Goal: Information Seeking & Learning: Learn about a topic

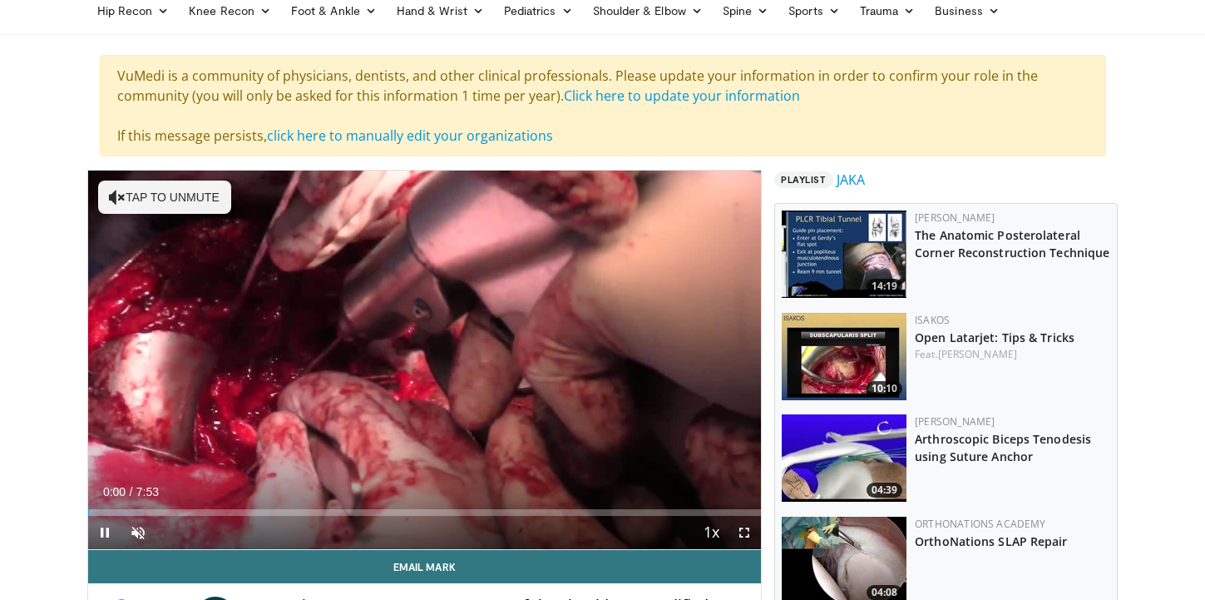
scroll to position [78, 0]
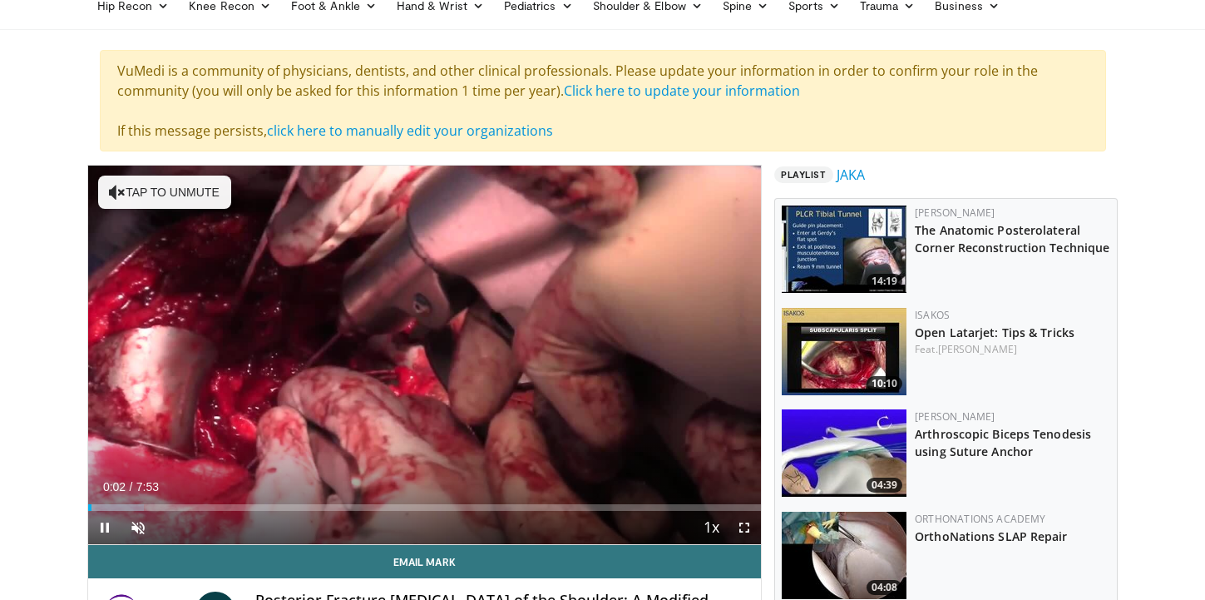
click at [255, 511] on div "Current Time 0:02 / Duration 7:53 Pause Skip Backward Skip Forward Unmute Loade…" at bounding box center [425, 527] width 674 height 33
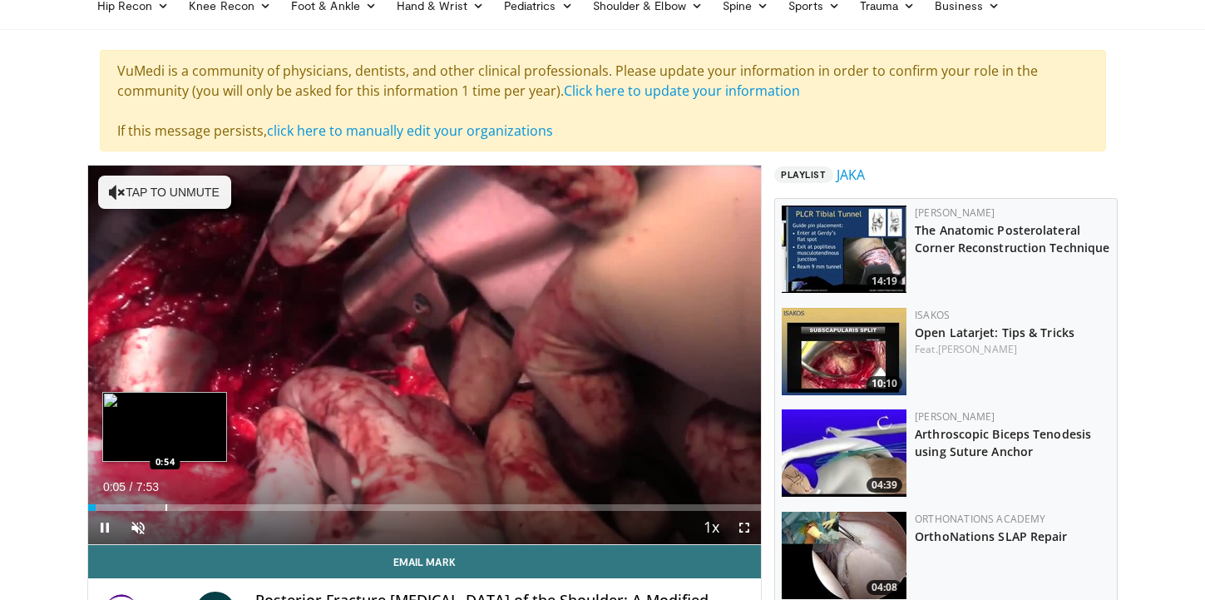
click at [166, 504] on div "Progress Bar" at bounding box center [167, 507] width 2 height 7
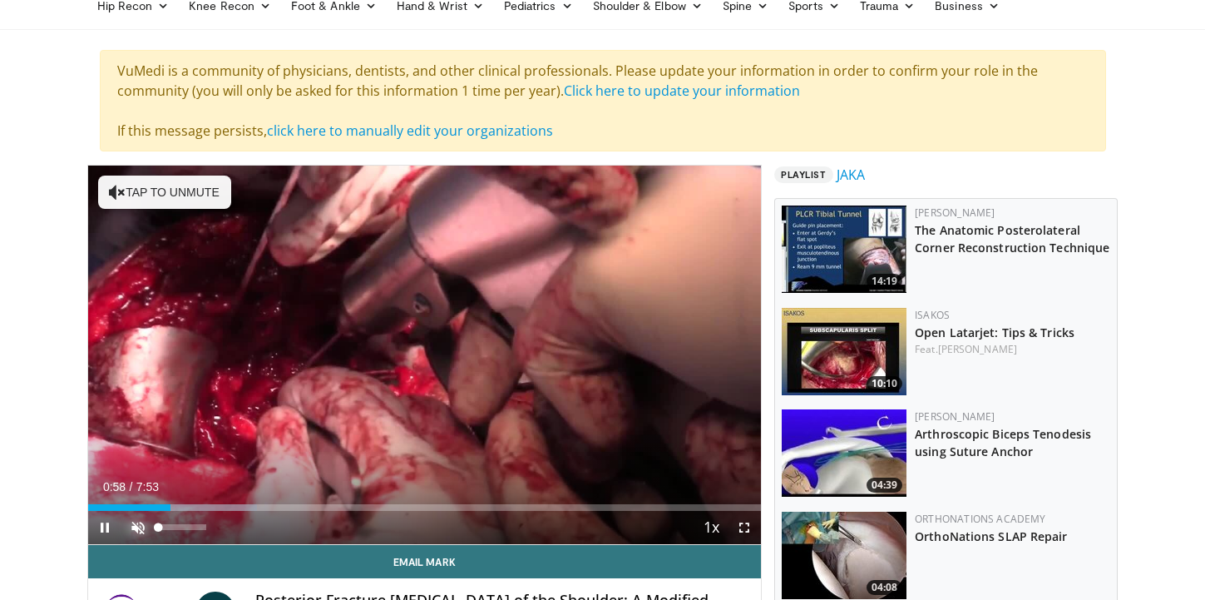
click at [129, 531] on span "Video Player" at bounding box center [137, 527] width 33 height 33
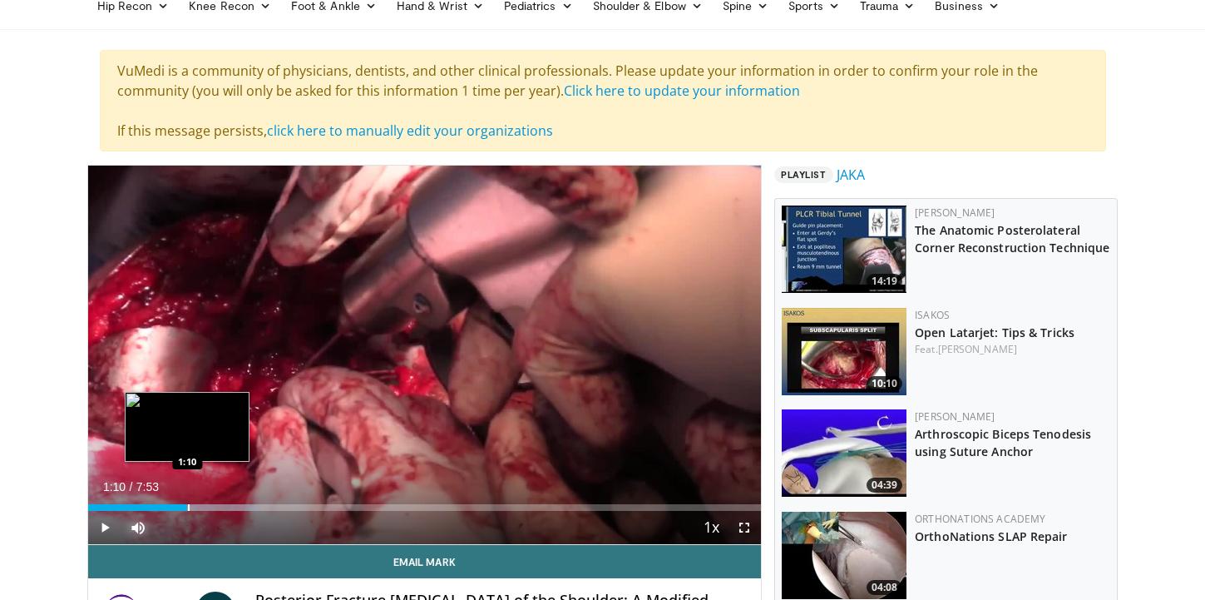
click at [187, 502] on div "Loaded : 25.11% 1:10 1:10" at bounding box center [425, 503] width 674 height 16
click at [170, 506] on div "Progress Bar" at bounding box center [171, 507] width 2 height 7
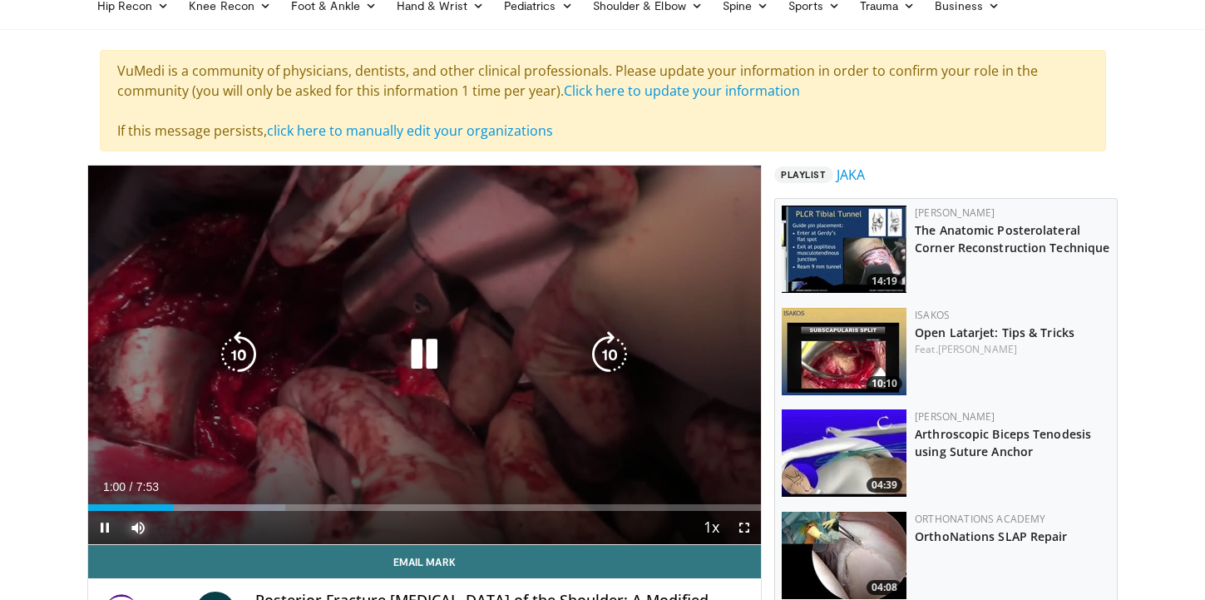
click at [231, 501] on div "Loaded : 29.30% 1:00 1:41" at bounding box center [425, 503] width 674 height 16
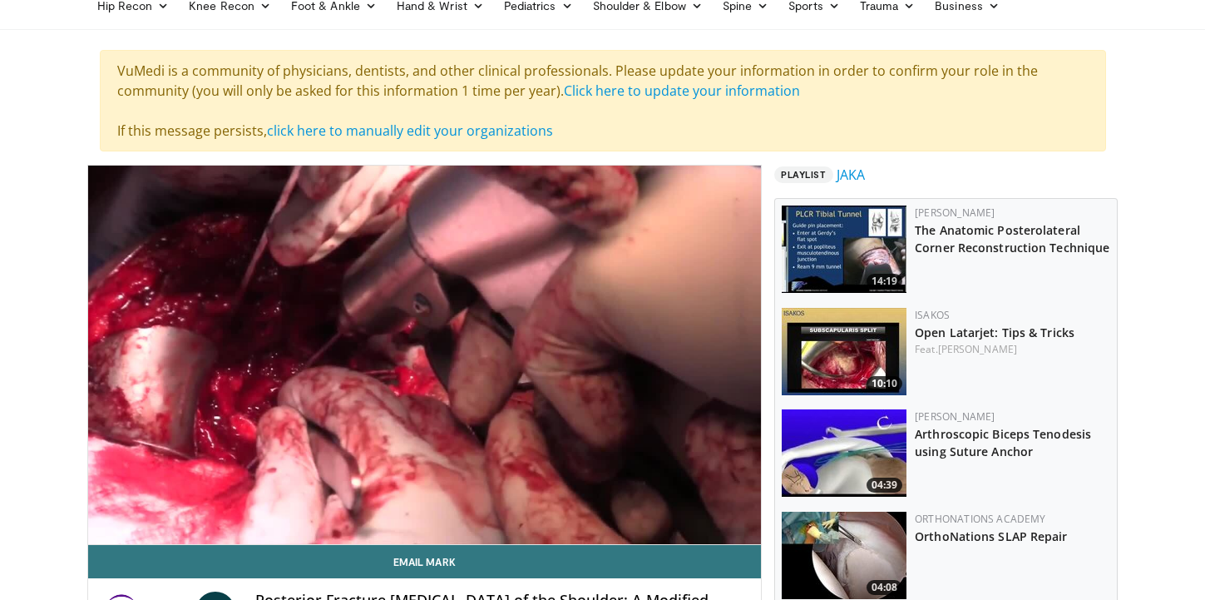
click at [275, 505] on video-js "**********" at bounding box center [425, 355] width 674 height 379
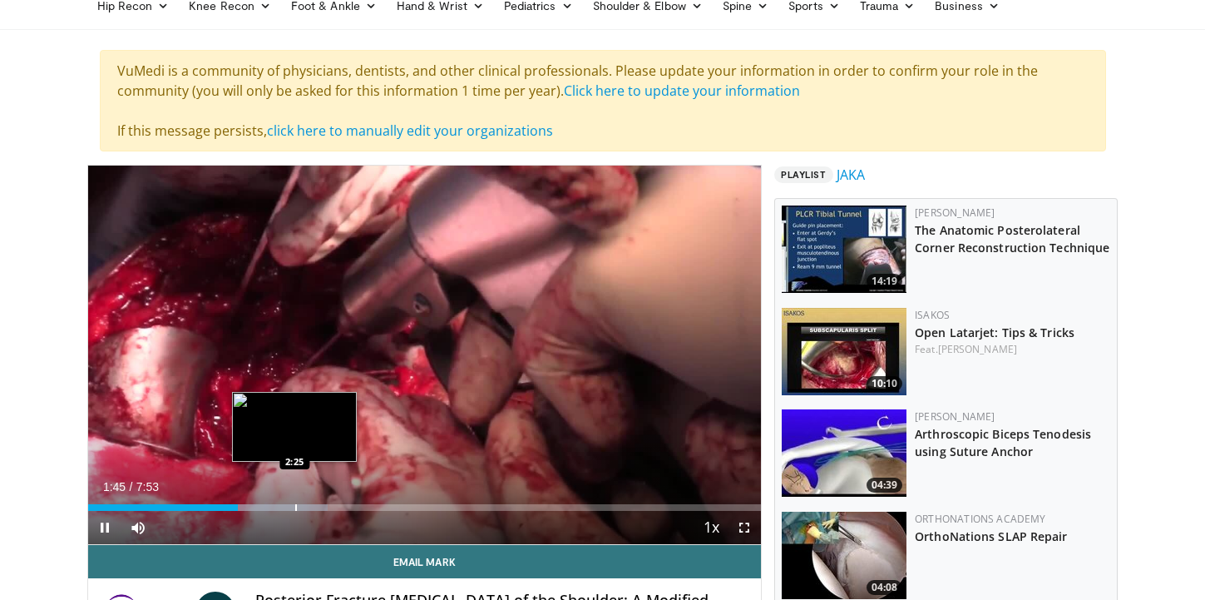
click at [294, 501] on div "Loaded : 35.58% 1:45 2:25" at bounding box center [425, 503] width 674 height 16
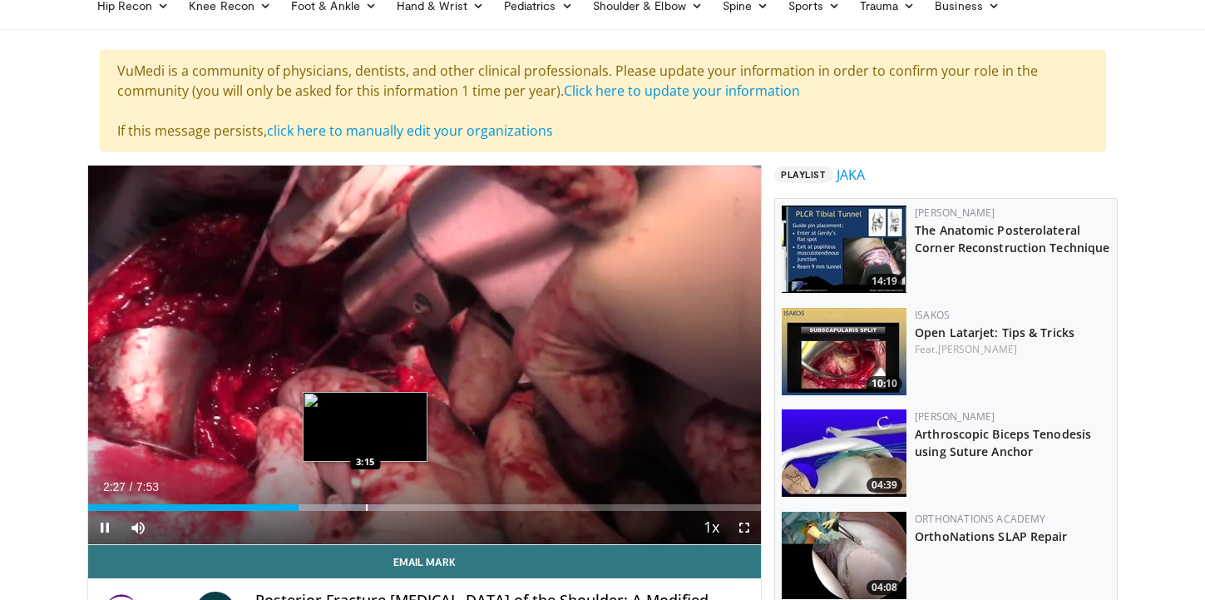
click at [366, 504] on div "Progress Bar" at bounding box center [367, 507] width 2 height 7
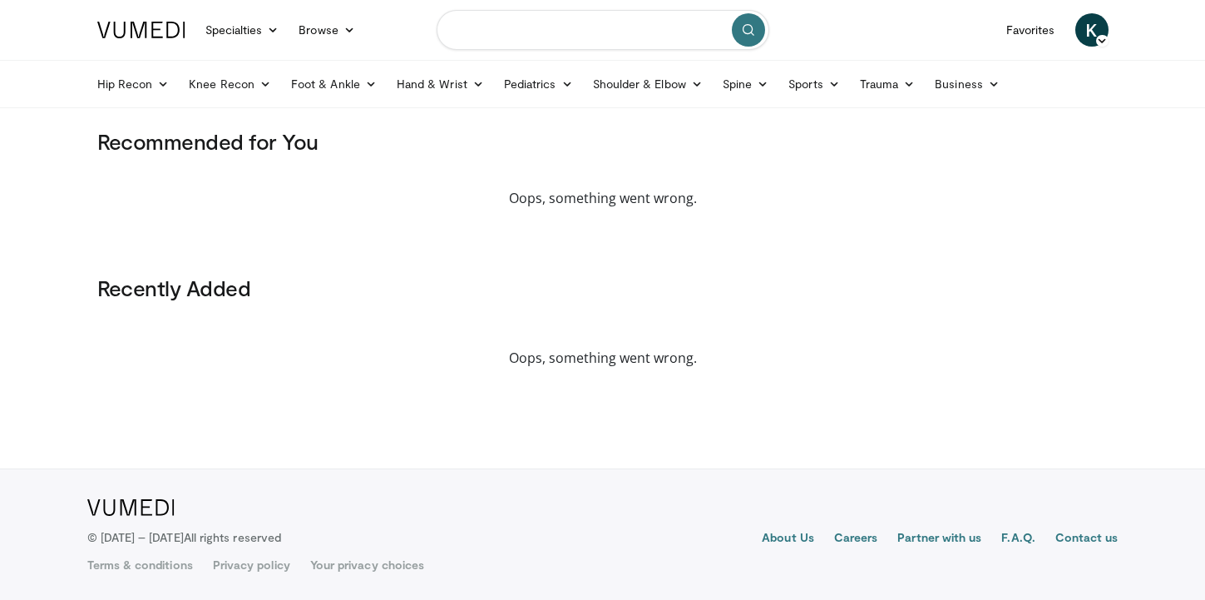
click at [505, 21] on input "Search topics, interventions" at bounding box center [603, 30] width 333 height 40
type input "**********"
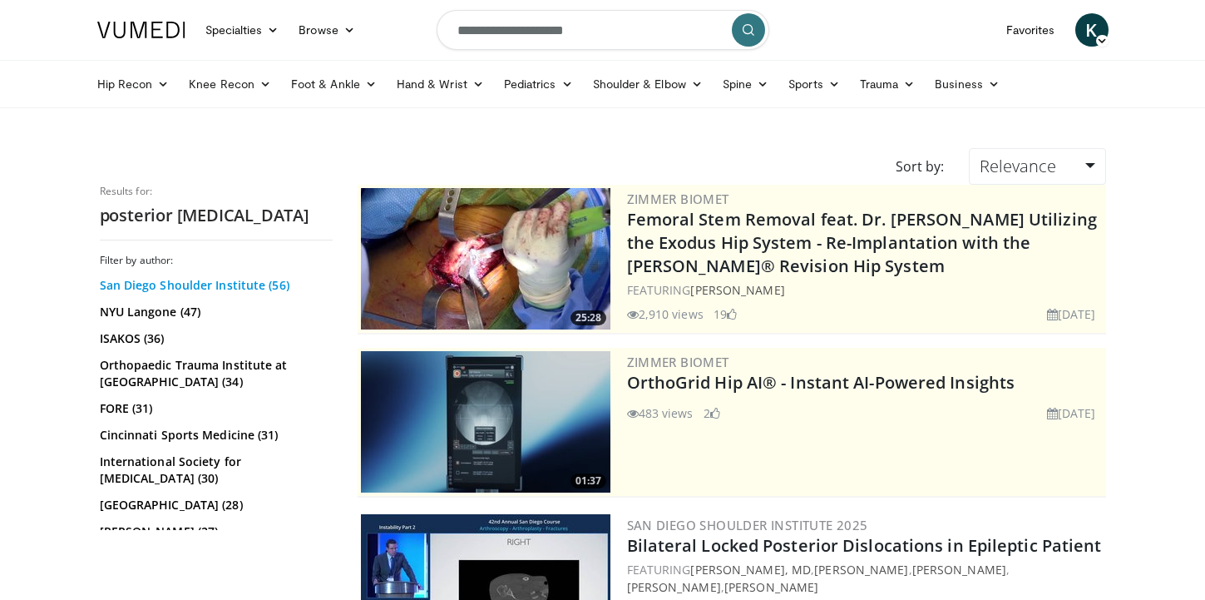
click at [172, 282] on link "San Diego Shoulder Institute (56)" at bounding box center [214, 285] width 229 height 17
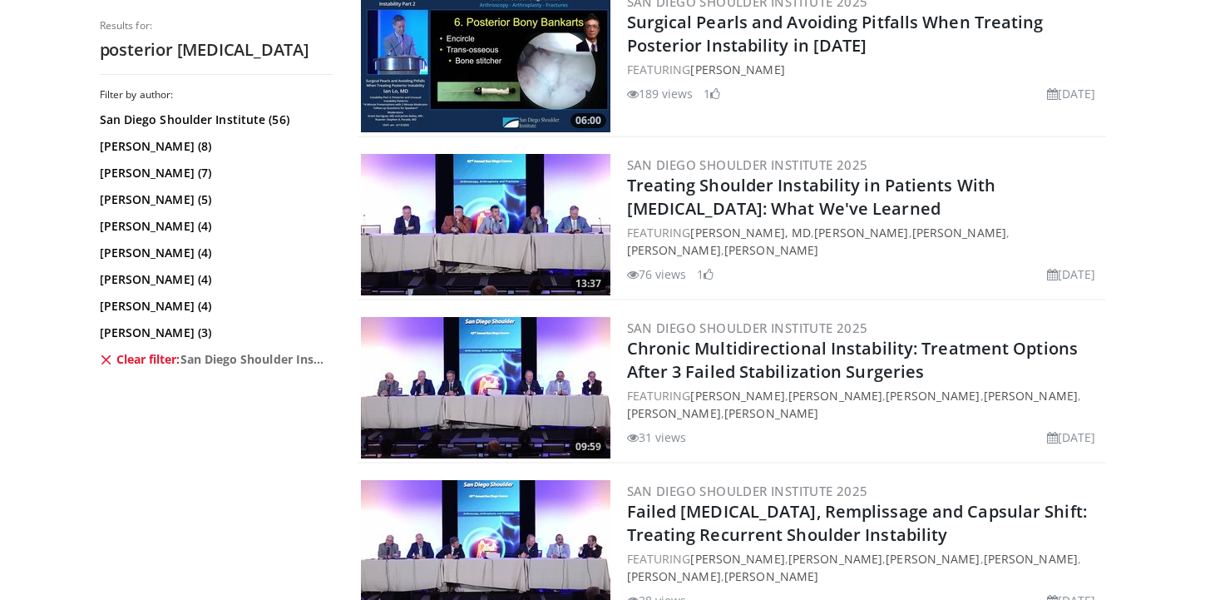
scroll to position [2161, 0]
